Goal: Transaction & Acquisition: Download file/media

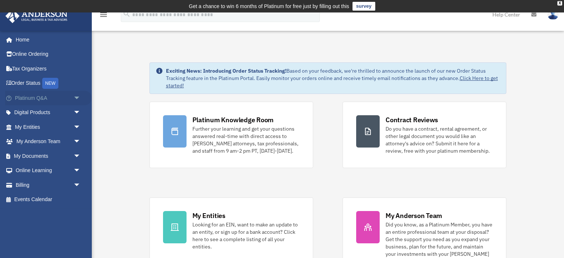
click at [60, 93] on link "Platinum Q&A arrow_drop_down" at bounding box center [48, 98] width 87 height 15
click at [60, 98] on link "Platinum Q&A arrow_drop_down" at bounding box center [48, 98] width 87 height 15
click at [73, 97] on span "arrow_drop_down" at bounding box center [80, 98] width 15 height 15
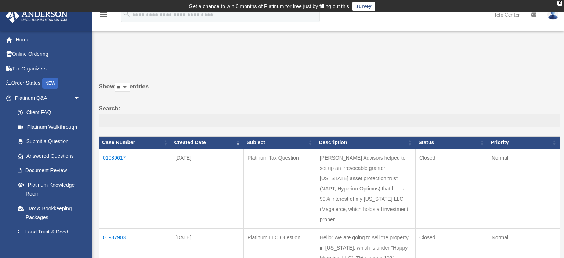
click at [68, 111] on link "Client FAQ" at bounding box center [49, 112] width 78 height 15
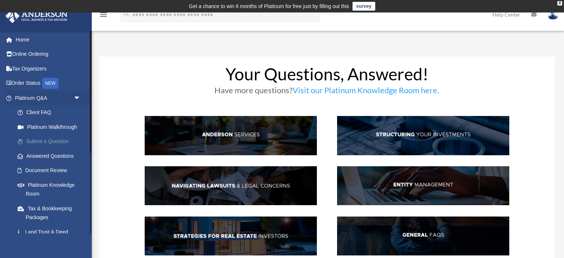
click at [50, 140] on link "Submit a Question" at bounding box center [51, 141] width 82 height 15
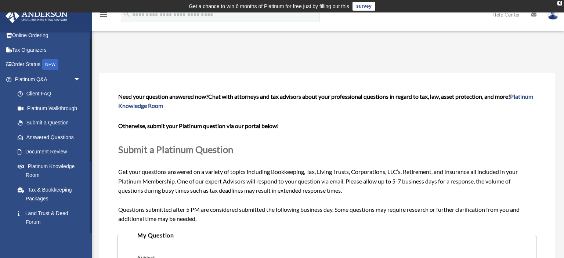
scroll to position [13, 0]
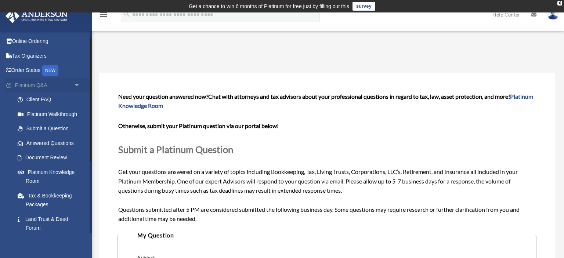
click at [77, 84] on span "arrow_drop_down" at bounding box center [80, 85] width 15 height 15
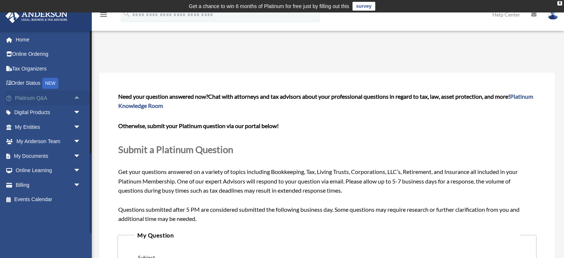
scroll to position [0, 0]
click at [77, 154] on span "arrow_drop_down" at bounding box center [80, 156] width 15 height 15
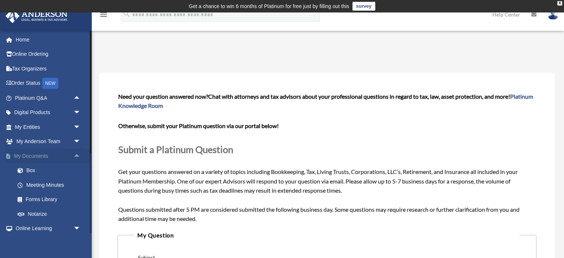
click at [77, 154] on span "arrow_drop_up" at bounding box center [80, 156] width 15 height 15
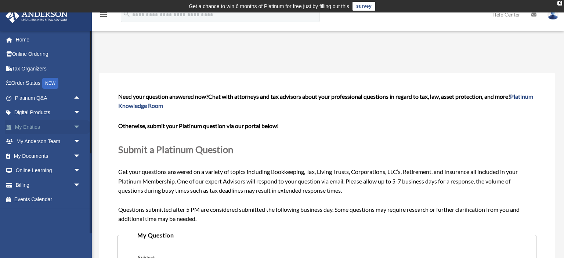
click at [76, 128] on span "arrow_drop_down" at bounding box center [80, 127] width 15 height 15
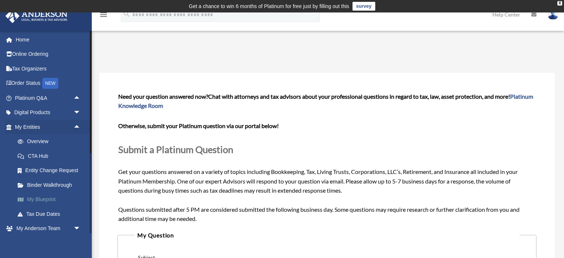
click at [55, 198] on link "My Blueprint" at bounding box center [51, 200] width 82 height 15
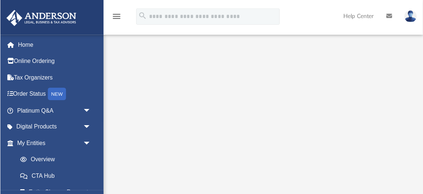
scroll to position [95, 0]
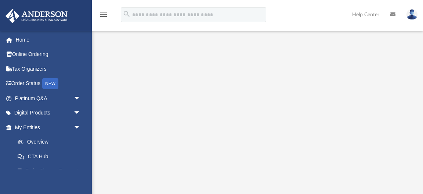
click at [288, 15] on div "menu search Site Menu add [DOMAIN_NAME][EMAIL_ADDRESS][DOMAIN_NAME] My Profile …" at bounding box center [212, 18] width 412 height 25
click at [230, 28] on div "menu search Site Menu add lucyluo.ca@gmail.com My Profile Reset Password Logout…" at bounding box center [212, 18] width 412 height 25
click at [307, 22] on div "menu search Site Menu add lucyluo.ca@gmail.com My Profile Reset Password Logout…" at bounding box center [212, 18] width 412 height 25
click at [418, 188] on div at bounding box center [418, 188] width 0 height 0
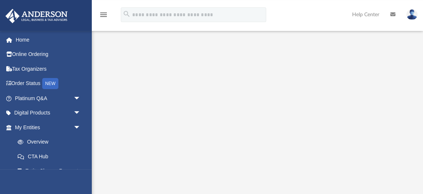
click at [418, 188] on div at bounding box center [418, 188] width 0 height 0
click at [63, 72] on link "Tax Organizers" at bounding box center [48, 68] width 87 height 15
click at [80, 12] on link at bounding box center [46, 15] width 92 height 31
click at [306, 12] on div "menu search Site Menu add lucyluo.ca@gmail.com My Profile Reset Password Logout…" at bounding box center [212, 18] width 412 height 25
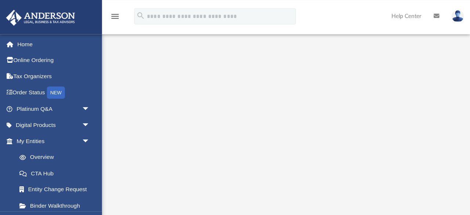
scroll to position [86, 0]
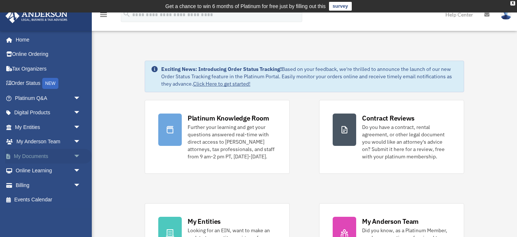
click at [67, 162] on link "My Documents arrow_drop_down" at bounding box center [48, 156] width 87 height 15
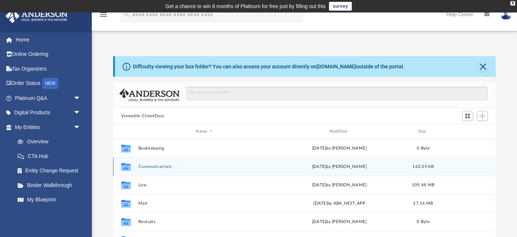
scroll to position [167, 383]
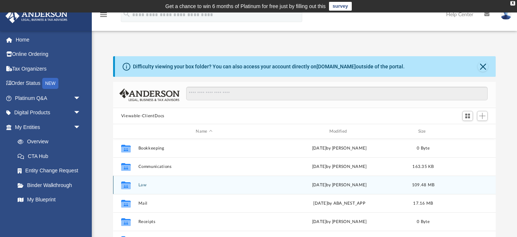
click at [151, 188] on div "Collaborated Folder Law [DATE] by [PERSON_NAME] 109.48 MB" at bounding box center [304, 185] width 383 height 18
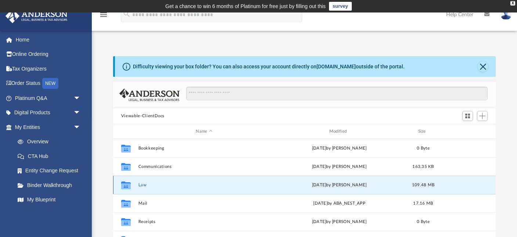
click at [144, 187] on button "Law" at bounding box center [204, 185] width 132 height 5
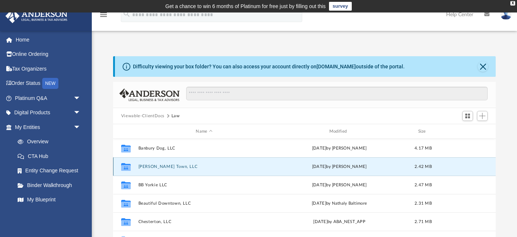
click at [147, 168] on button "[PERSON_NAME] Town, LLC" at bounding box center [204, 166] width 132 height 5
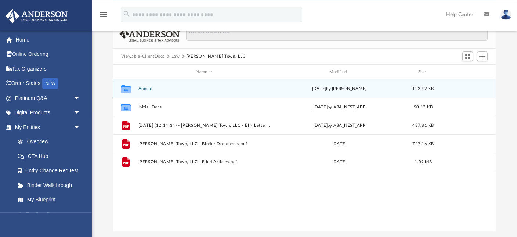
scroll to position [62, 0]
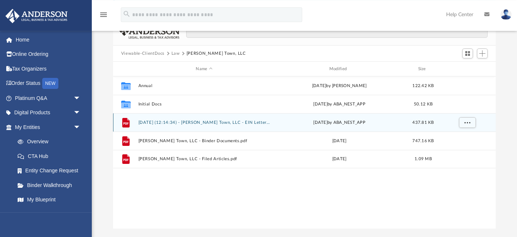
click at [231, 123] on button "[DATE] (12:14:34) - [PERSON_NAME] Town, LLC - EIN Letter from IRS.pdf" at bounding box center [204, 122] width 132 height 5
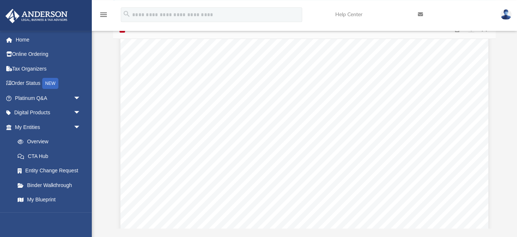
scroll to position [0, 0]
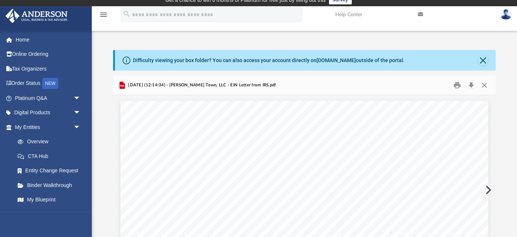
scroll to position [4, 0]
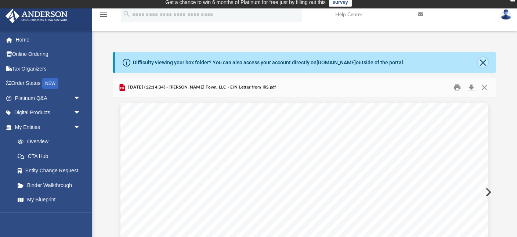
click at [482, 62] on button "Close" at bounding box center [483, 62] width 10 height 10
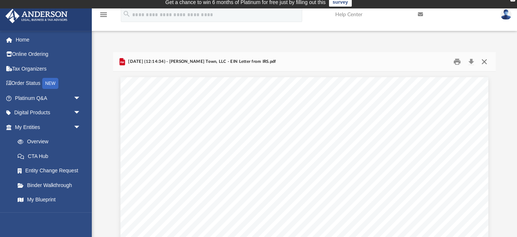
click at [491, 62] on button "Close" at bounding box center [484, 61] width 13 height 11
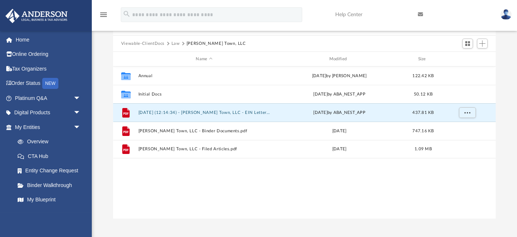
scroll to position [49, 0]
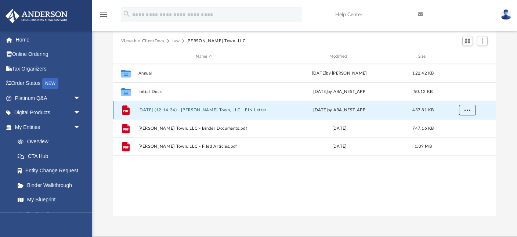
click at [470, 110] on span "More options" at bounding box center [467, 110] width 6 height 4
click at [460, 136] on li "Download" at bounding box center [461, 137] width 21 height 8
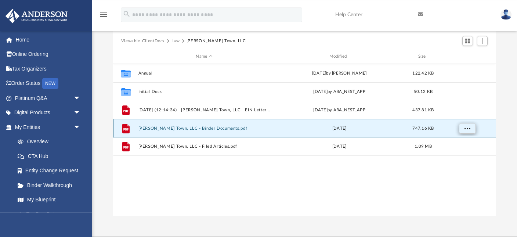
click at [467, 129] on span "More options" at bounding box center [467, 128] width 6 height 4
click at [456, 154] on li "Download" at bounding box center [461, 155] width 21 height 8
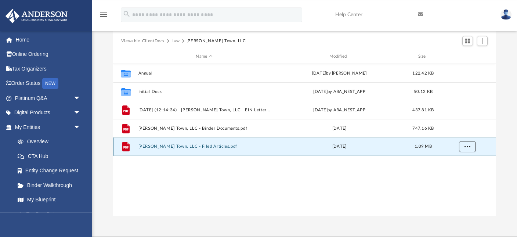
click at [466, 147] on span "More options" at bounding box center [467, 146] width 6 height 4
click at [457, 175] on li "Download" at bounding box center [461, 173] width 21 height 8
